Goal: Find specific page/section: Find specific page/section

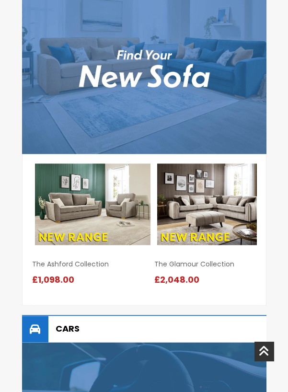
scroll to position [1929, 0]
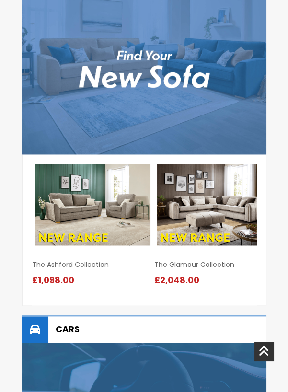
click at [243, 217] on img at bounding box center [214, 205] width 115 height 82
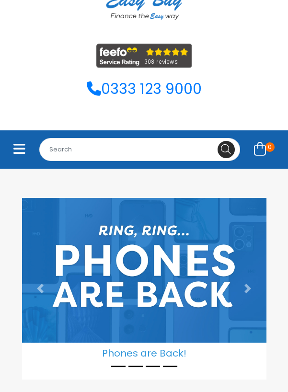
scroll to position [82, 0]
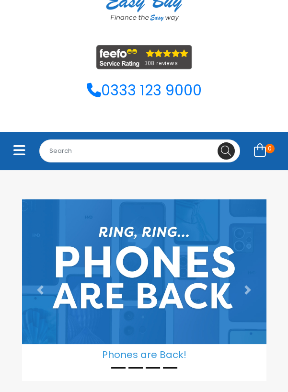
click at [15, 144] on icon "Toggle navigation" at bounding box center [19, 150] width 12 height 13
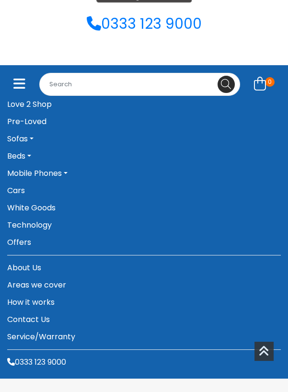
scroll to position [150, 0]
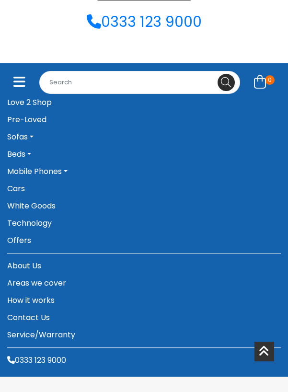
click at [26, 282] on link "Areas we cover" at bounding box center [144, 283] width 274 height 17
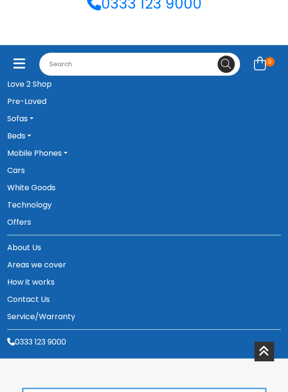
scroll to position [181, 0]
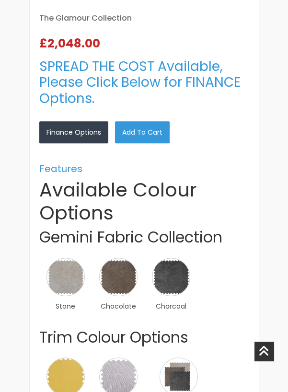
select select "104"
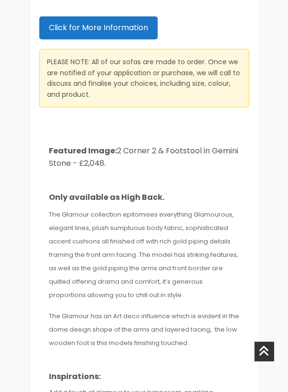
scroll to position [1186, 0]
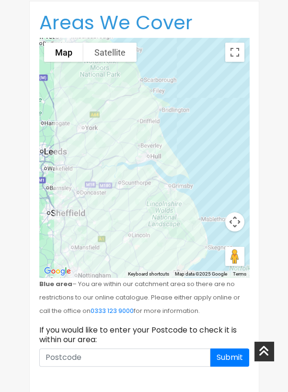
scroll to position [282, 0]
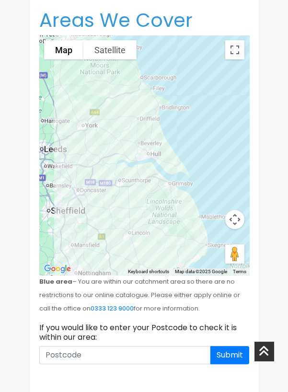
click at [264, 215] on div "Areas We Cover To navigate the map with touch gestures double-tap and hold your…" at bounding box center [144, 201] width 245 height 404
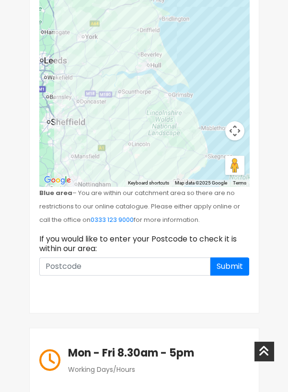
scroll to position [373, 0]
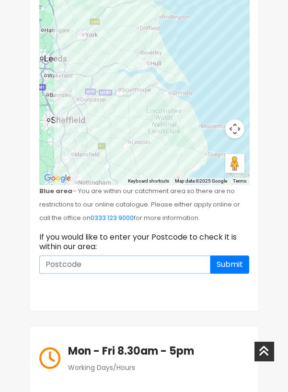
click at [71, 264] on input at bounding box center [124, 265] width 171 height 18
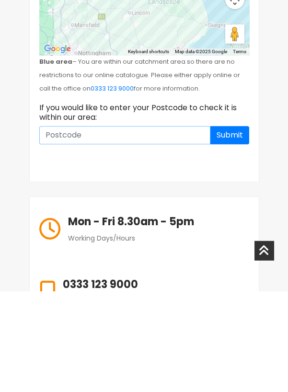
scroll to position [402, 0]
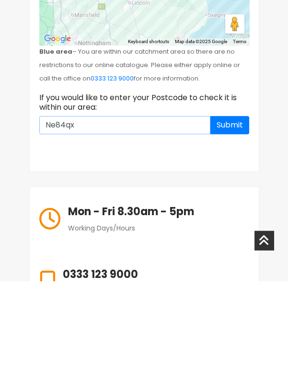
type input "Ne84qx"
click at [236, 235] on button "Submit" at bounding box center [229, 236] width 39 height 18
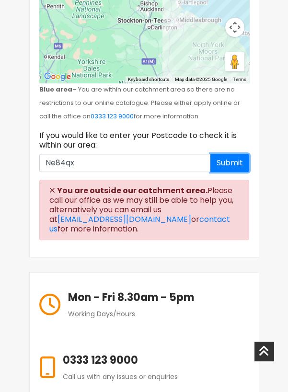
scroll to position [475, 0]
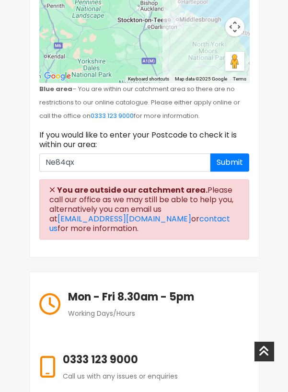
click at [119, 213] on link "[EMAIL_ADDRESS][DOMAIN_NAME]" at bounding box center [125, 218] width 134 height 11
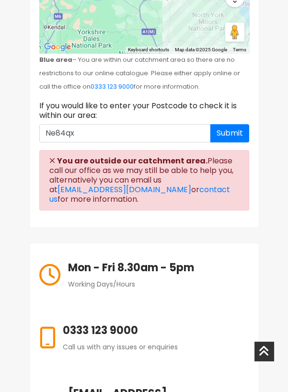
scroll to position [506, 0]
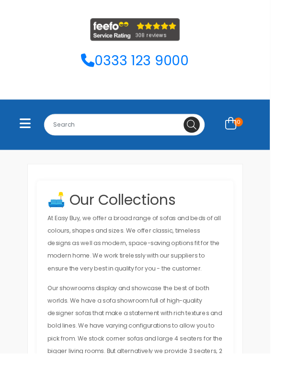
scroll to position [112, 0]
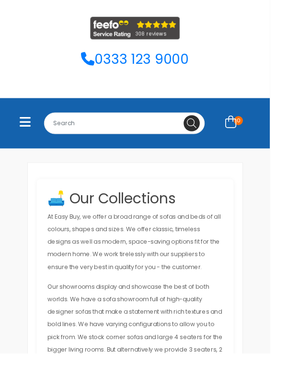
click at [28, 136] on icon "Toggle navigation" at bounding box center [27, 130] width 12 height 13
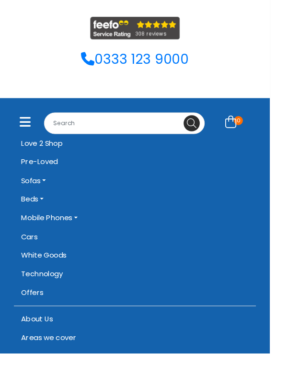
scroll to position [111, 0]
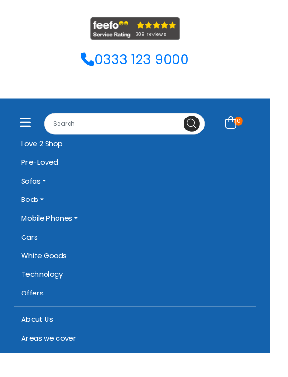
click at [29, 130] on icon "Toggle navigation" at bounding box center [27, 130] width 12 height 13
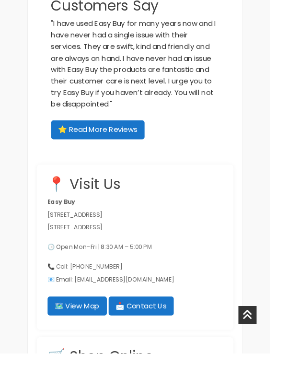
scroll to position [1665, 0]
